Goal: Information Seeking & Learning: Learn about a topic

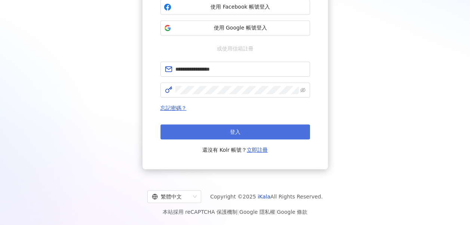
click at [236, 132] on span "登入" at bounding box center [235, 132] width 10 height 6
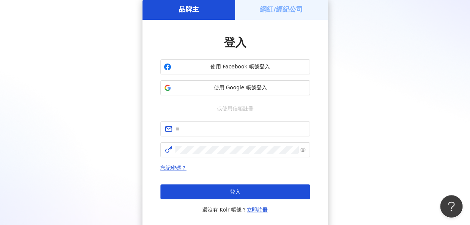
scroll to position [94, 0]
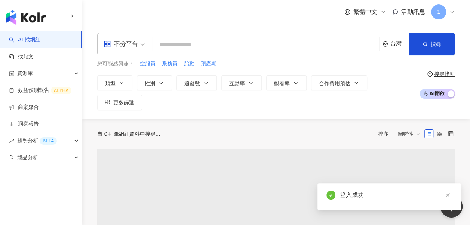
click at [115, 44] on div "不分平台" at bounding box center [121, 44] width 34 height 12
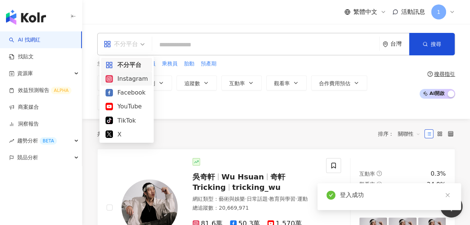
click at [119, 79] on div "Instagram" at bounding box center [126, 78] width 42 height 9
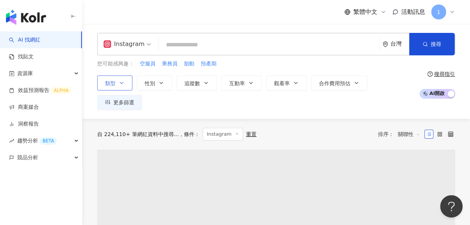
click at [105, 86] on span "類型" at bounding box center [110, 83] width 10 height 6
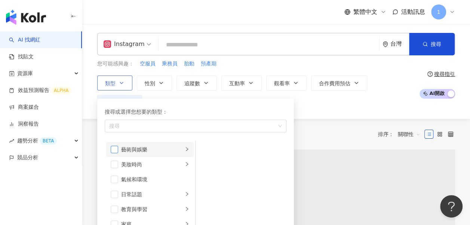
click at [116, 150] on span "button" at bounding box center [114, 149] width 7 height 7
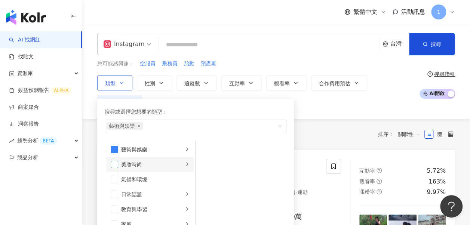
click at [118, 162] on span "button" at bounding box center [114, 164] width 7 height 7
click at [115, 177] on span "button" at bounding box center [114, 179] width 7 height 7
click at [109, 179] on li "氣候和環境" at bounding box center [150, 179] width 88 height 15
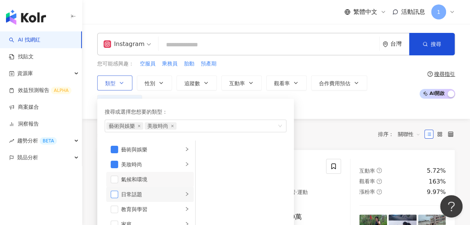
drag, startPoint x: 113, startPoint y: 188, endPoint x: 113, endPoint y: 193, distance: 4.6
click at [113, 193] on ul "藝術與娛樂 美妝時尚 氣候和環境 日常話題 教育與學習 家庭 財經 美食 命理占卜 遊戲 法政社會 生活風格 影視娛樂 醫療與健康 寵物 攝影 感情 宗教 促…" at bounding box center [150, 192] width 91 height 103
click at [113, 192] on span "button" at bounding box center [114, 194] width 7 height 7
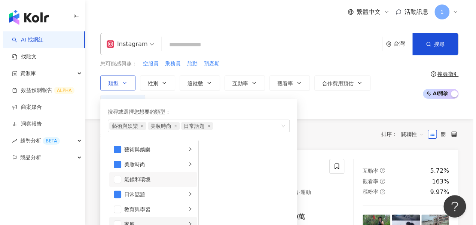
scroll to position [37, 0]
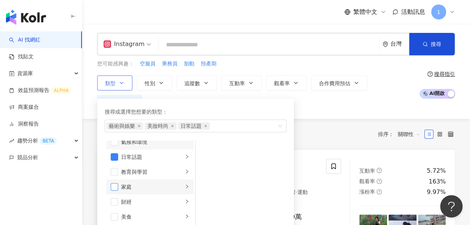
click at [115, 189] on span "button" at bounding box center [114, 186] width 7 height 7
click at [342, 128] on div "共 10,000+ 筆 條件 ： Instagram 重置 排序： 關聯性" at bounding box center [276, 134] width 358 height 13
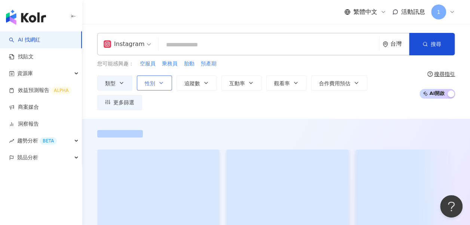
click at [156, 84] on button "性別" at bounding box center [154, 83] width 35 height 15
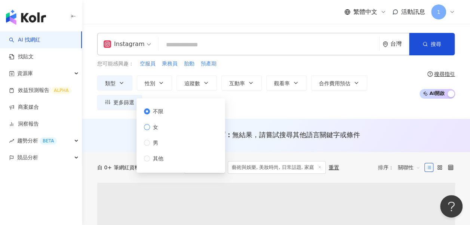
click at [154, 126] on span "女" at bounding box center [155, 127] width 11 height 8
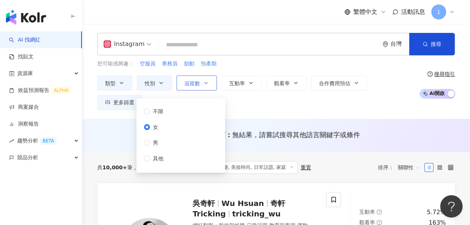
click at [189, 85] on span "追蹤數" at bounding box center [192, 83] width 16 height 6
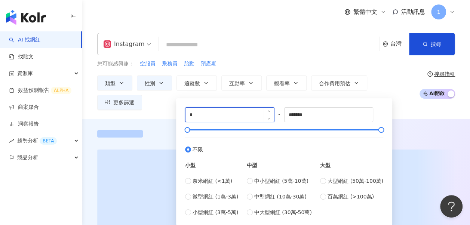
click at [227, 117] on input "*" at bounding box center [230, 115] width 89 height 14
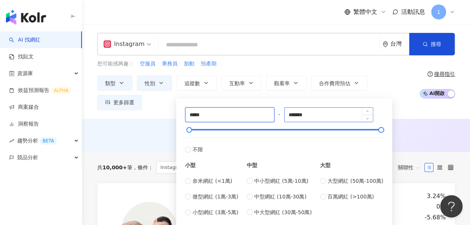
type input "*****"
drag, startPoint x: 324, startPoint y: 115, endPoint x: 184, endPoint y: 112, distance: 140.7
click at [213, 113] on div "***** - ******* 不限 小型 奈米網紅 (<1萬) 微型網紅 (1萬-3萬) 小型網紅 (3萬-5萬) 中型 中小型網紅 (5萬-10萬) 中型…" at bounding box center [284, 161] width 198 height 109
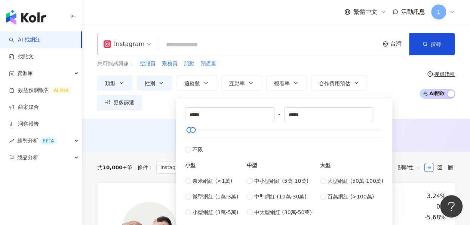
click at [429, 130] on div "AI 推薦 ： 無結果，請嘗試搜尋其他語言關鍵字或條件" at bounding box center [276, 134] width 358 height 9
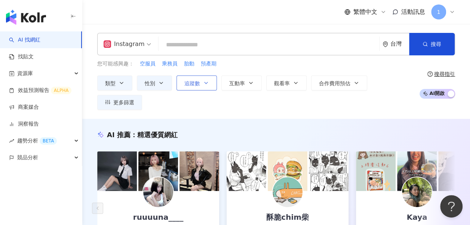
click at [190, 81] on span "追蹤數" at bounding box center [192, 83] width 16 height 6
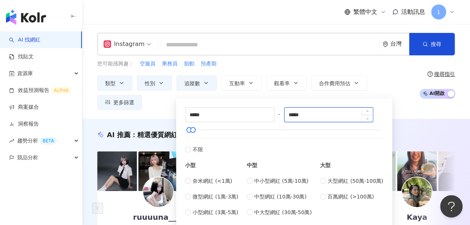
click at [313, 114] on input "*****" at bounding box center [329, 115] width 89 height 14
type input "*****"
click at [433, 130] on div "AI 推薦 ： 精選優質網紅" at bounding box center [276, 134] width 358 height 9
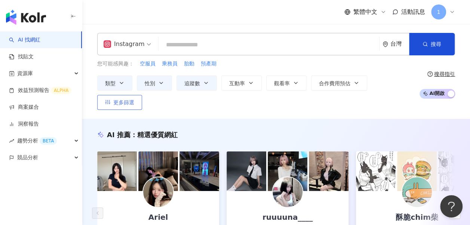
click at [134, 99] on span "更多篩選" at bounding box center [123, 102] width 21 height 6
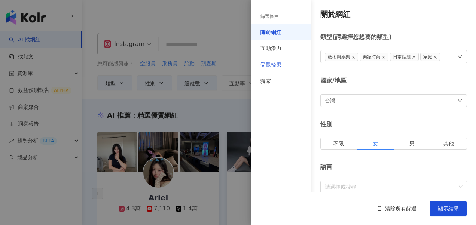
click at [280, 67] on div "受眾輪廓" at bounding box center [270, 64] width 21 height 7
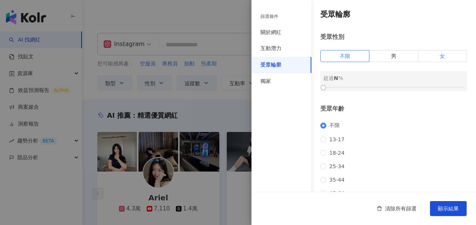
click at [444, 53] on label "女" at bounding box center [442, 56] width 49 height 12
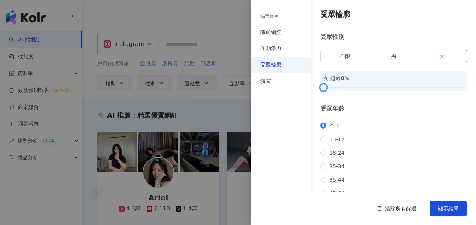
click at [356, 88] on div at bounding box center [393, 87] width 141 height 4
click at [455, 203] on button "顯示結果" at bounding box center [448, 208] width 37 height 15
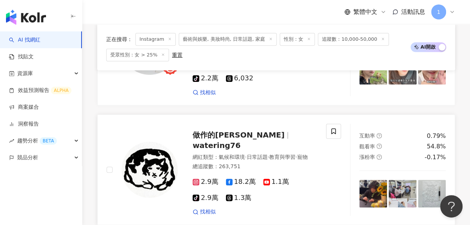
scroll to position [224, 0]
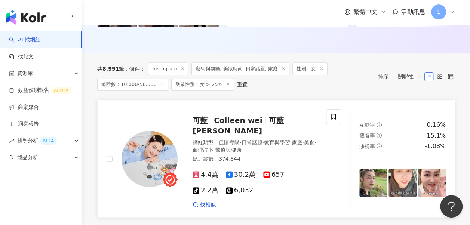
click at [244, 117] on div "可藍 Colleen wei 可藍 Colleen wei" at bounding box center [255, 125] width 125 height 21
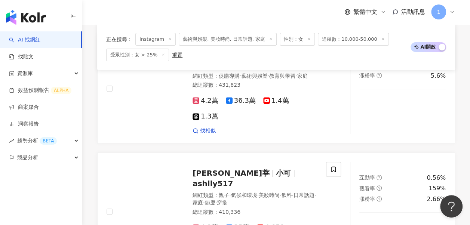
scroll to position [1663, 0]
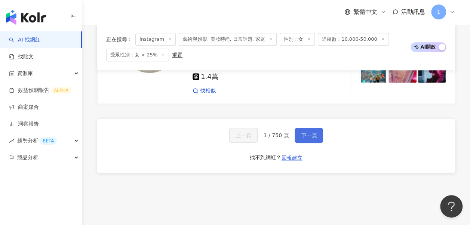
click at [297, 128] on button "下一頁" at bounding box center [309, 135] width 28 height 15
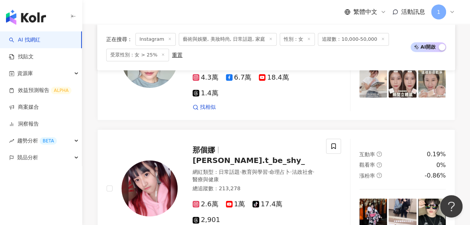
scroll to position [1635, 0]
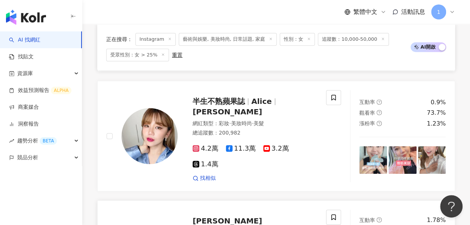
scroll to position [1659, 0]
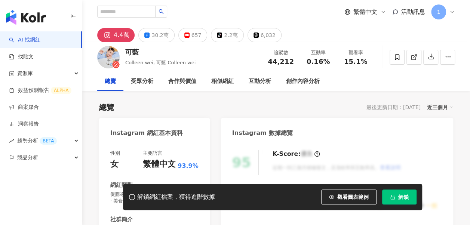
click at [138, 169] on div "性別 女 主要語言 繁體中文 93.9% 網紅類型 促購導購 · 日常話題 · 教育與學習 · 家庭 · 美食 · 命理占卜 · 醫療與健康 社群簡介 可[P…" at bounding box center [154, 228] width 88 height 156
